Goal: Navigation & Orientation: Go to known website

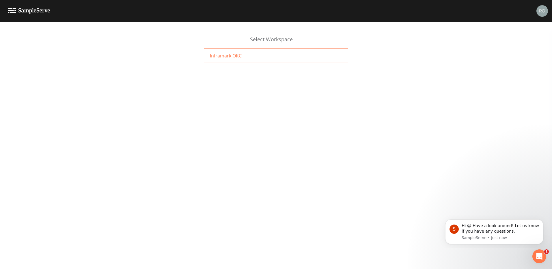
click at [250, 56] on div "Inframark OKC" at bounding box center [276, 55] width 144 height 14
click at [542, 11] on img at bounding box center [542, 11] width 12 height 12
click at [526, 56] on span "Sign out" at bounding box center [531, 54] width 26 height 7
